Goal: Find contact information: Obtain details needed to contact an individual or organization

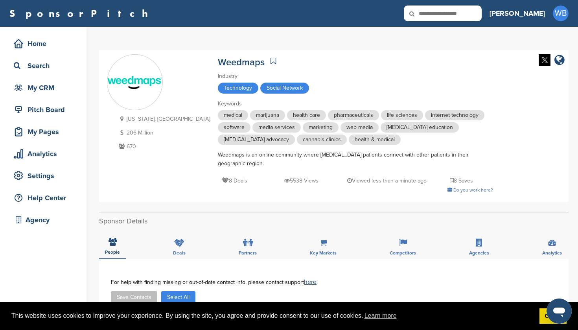
drag, startPoint x: 474, startPoint y: 15, endPoint x: 449, endPoint y: 11, distance: 24.6
click at [431, 11] on icon at bounding box center [417, 14] width 27 height 17
click at [431, 12] on icon at bounding box center [417, 14] width 27 height 17
click at [473, 16] on input "text" at bounding box center [443, 14] width 78 height 16
type input "*****"
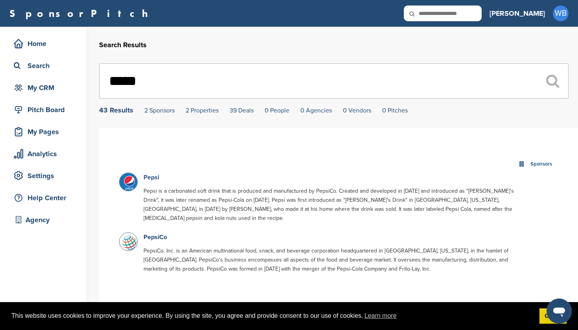
click at [153, 180] on link "Pepsi" at bounding box center [152, 178] width 16 height 8
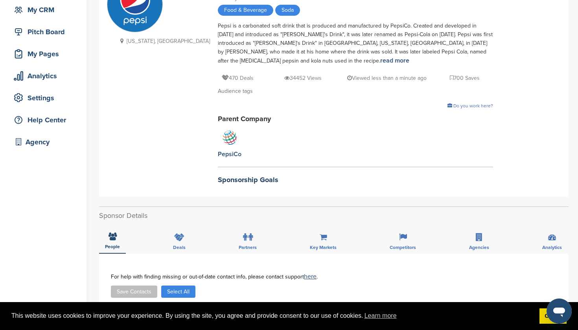
scroll to position [77, 0]
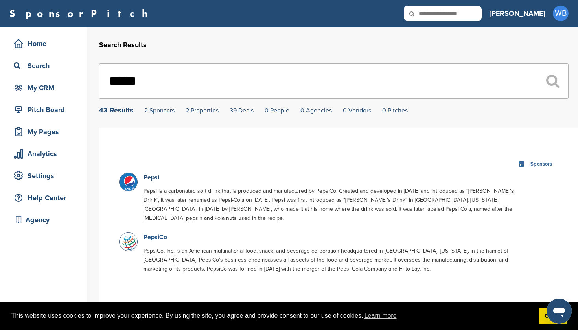
click at [156, 233] on link "PepsiCo" at bounding box center [156, 237] width 24 height 8
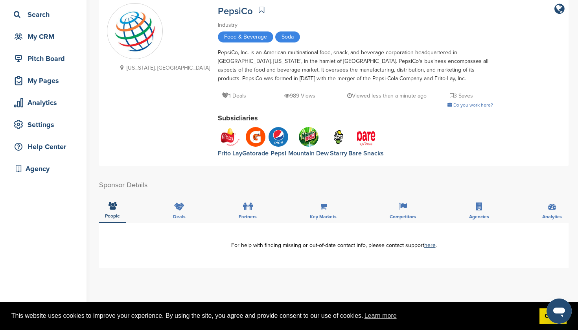
scroll to position [39, 0]
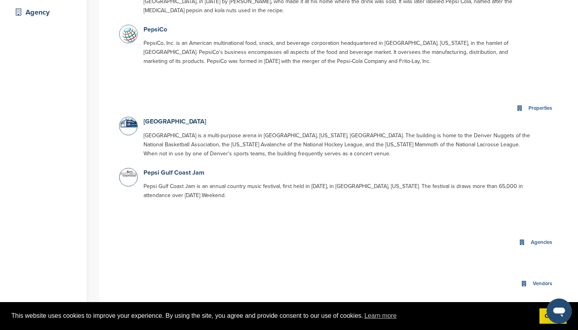
scroll to position [209, 0]
click at [340, 99] on div "Properties" at bounding box center [338, 107] width 439 height 17
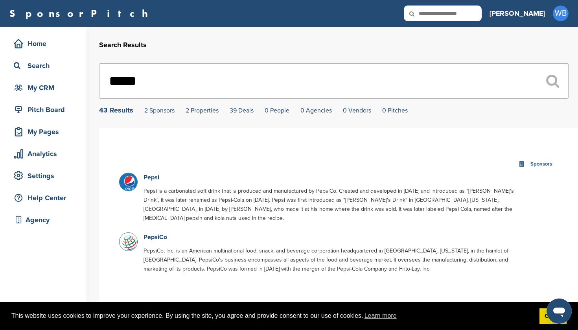
scroll to position [0, 0]
click at [147, 85] on input "*****" at bounding box center [334, 80] width 470 height 35
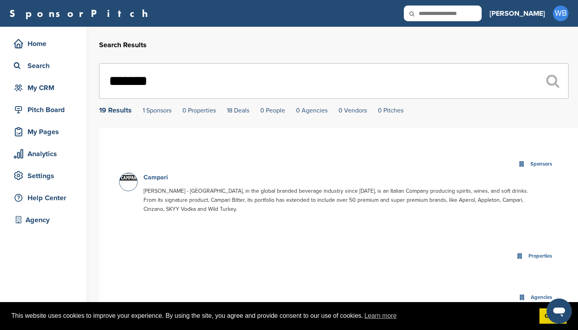
type input "*******"
click at [153, 180] on link "Campari" at bounding box center [156, 178] width 24 height 8
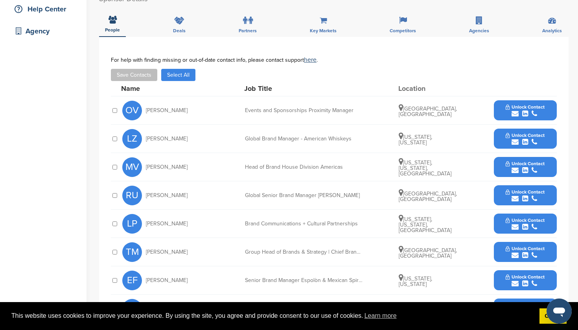
scroll to position [164, 0]
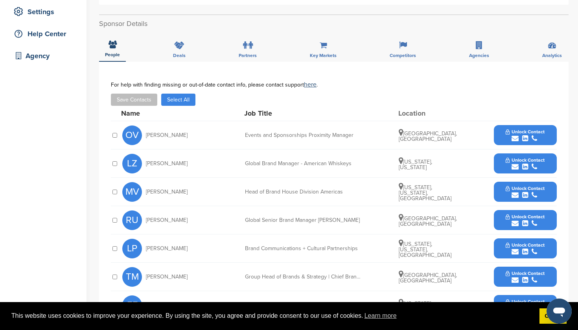
click at [528, 135] on icon "submit" at bounding box center [526, 138] width 6 height 7
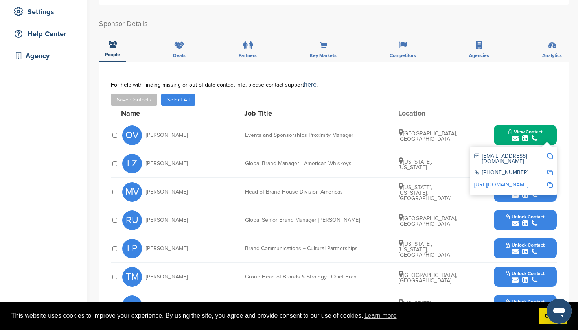
click at [526, 223] on icon "submit" at bounding box center [526, 223] width 6 height 7
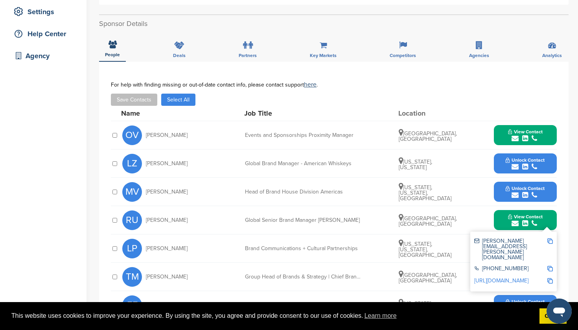
click at [519, 183] on button "Unlock Contact" at bounding box center [526, 192] width 58 height 24
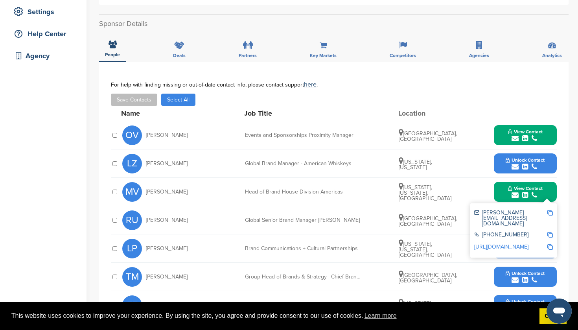
click at [516, 178] on div "MV [PERSON_NAME] Head of Brand House Division Americas [US_STATE], [US_STATE], …" at bounding box center [339, 192] width 435 height 28
click at [516, 165] on icon "submit" at bounding box center [515, 166] width 7 height 7
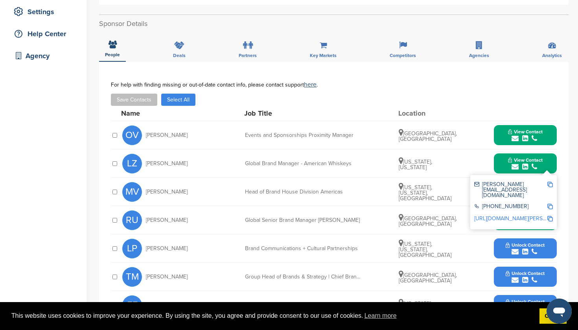
click at [518, 251] on icon "submit" at bounding box center [515, 251] width 7 height 7
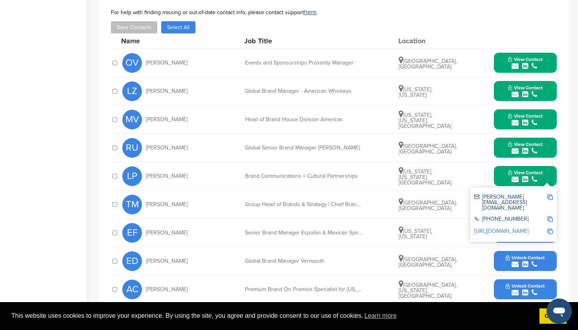
scroll to position [239, 0]
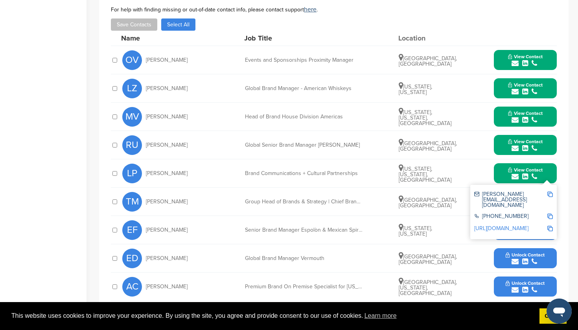
click at [518, 262] on icon "submit" at bounding box center [515, 261] width 7 height 7
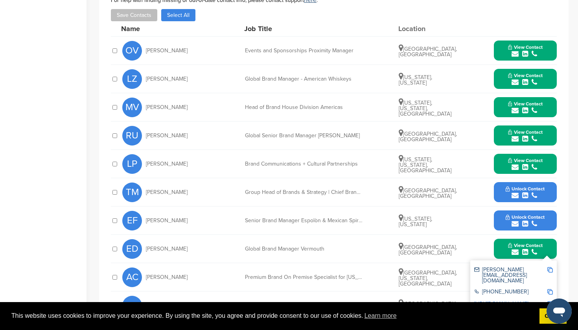
scroll to position [250, 0]
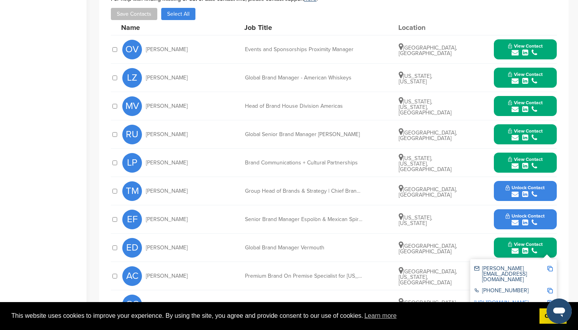
click at [519, 217] on span "Unlock Contact" at bounding box center [525, 216] width 39 height 6
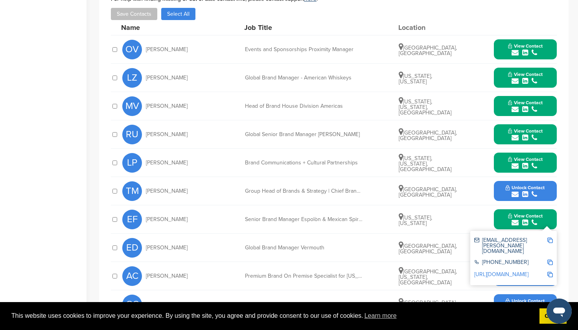
click at [517, 187] on span "Unlock Contact" at bounding box center [525, 188] width 39 height 6
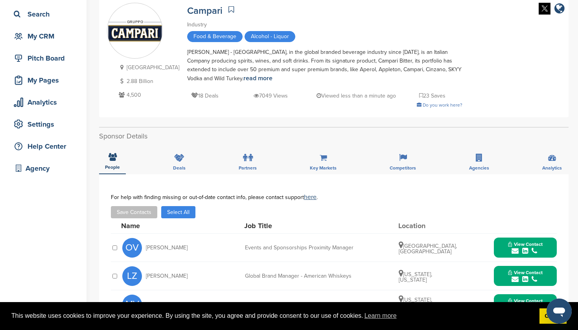
scroll to position [48, 0]
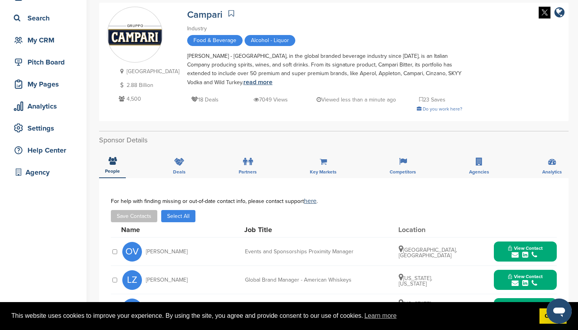
click at [244, 82] on link "read more" at bounding box center [258, 82] width 29 height 8
